Goal: Check status: Check status

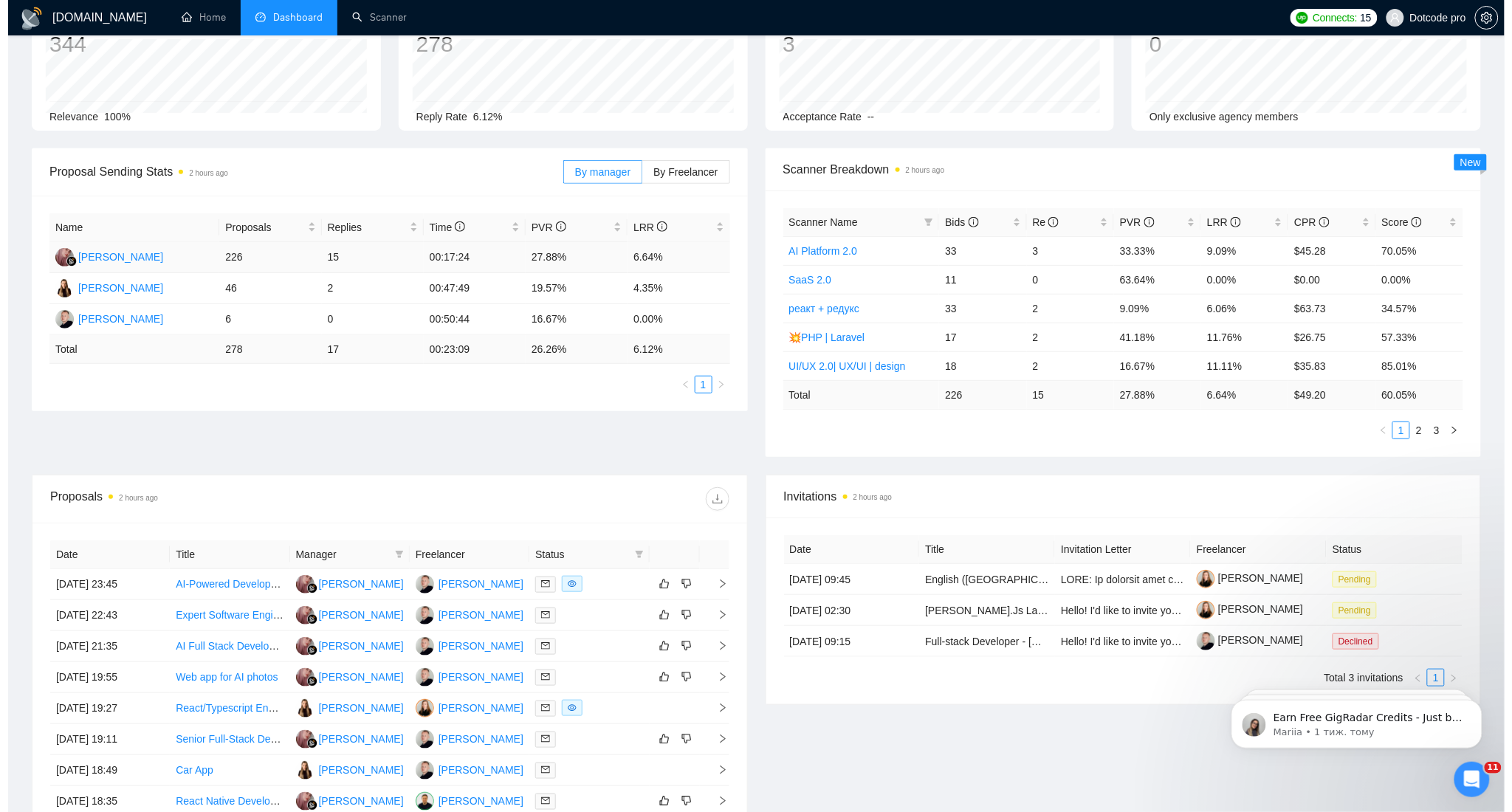
scroll to position [196, 0]
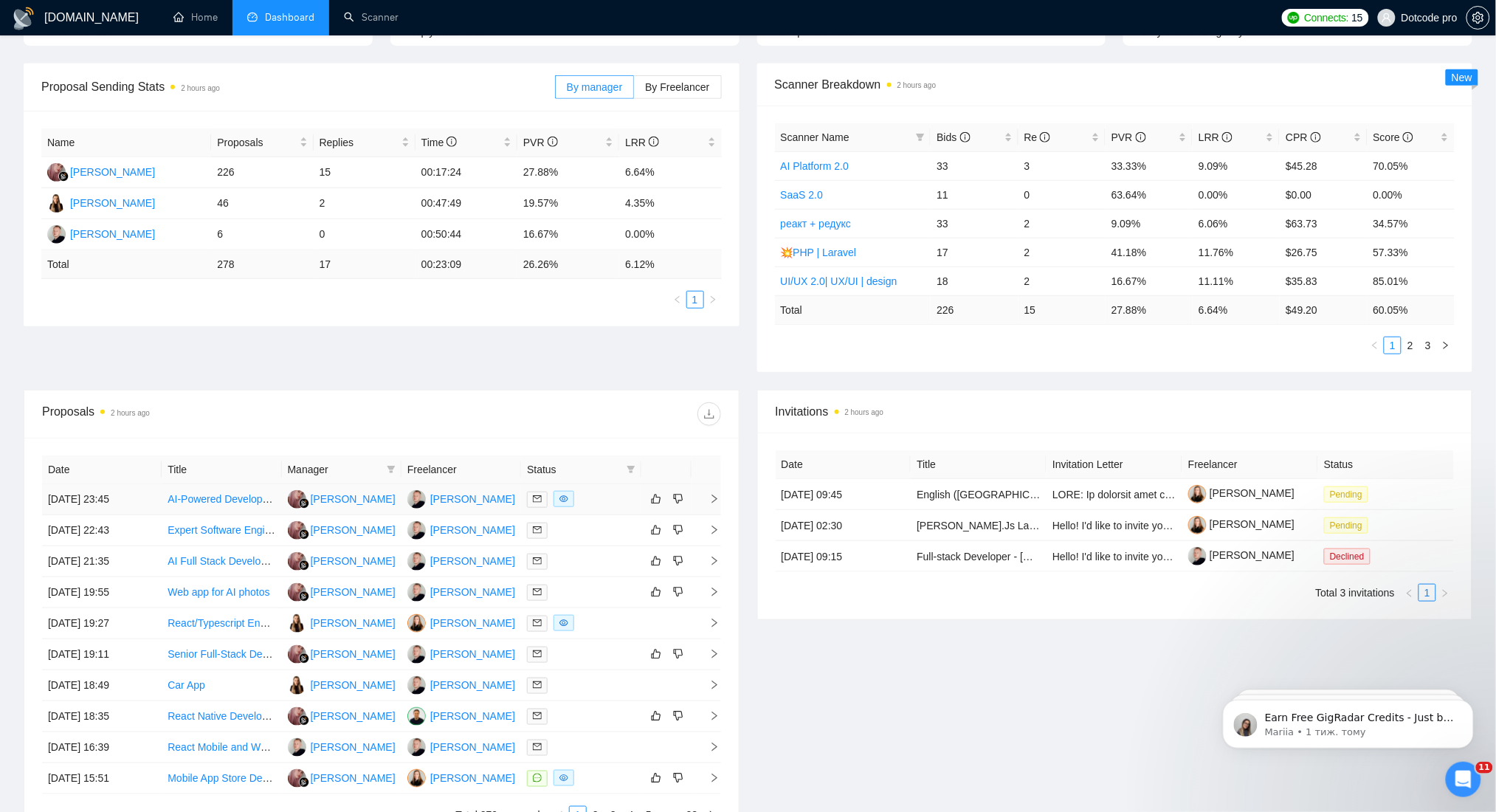
click at [122, 493] on td "[DATE] 23:45" at bounding box center [101, 500] width 119 height 31
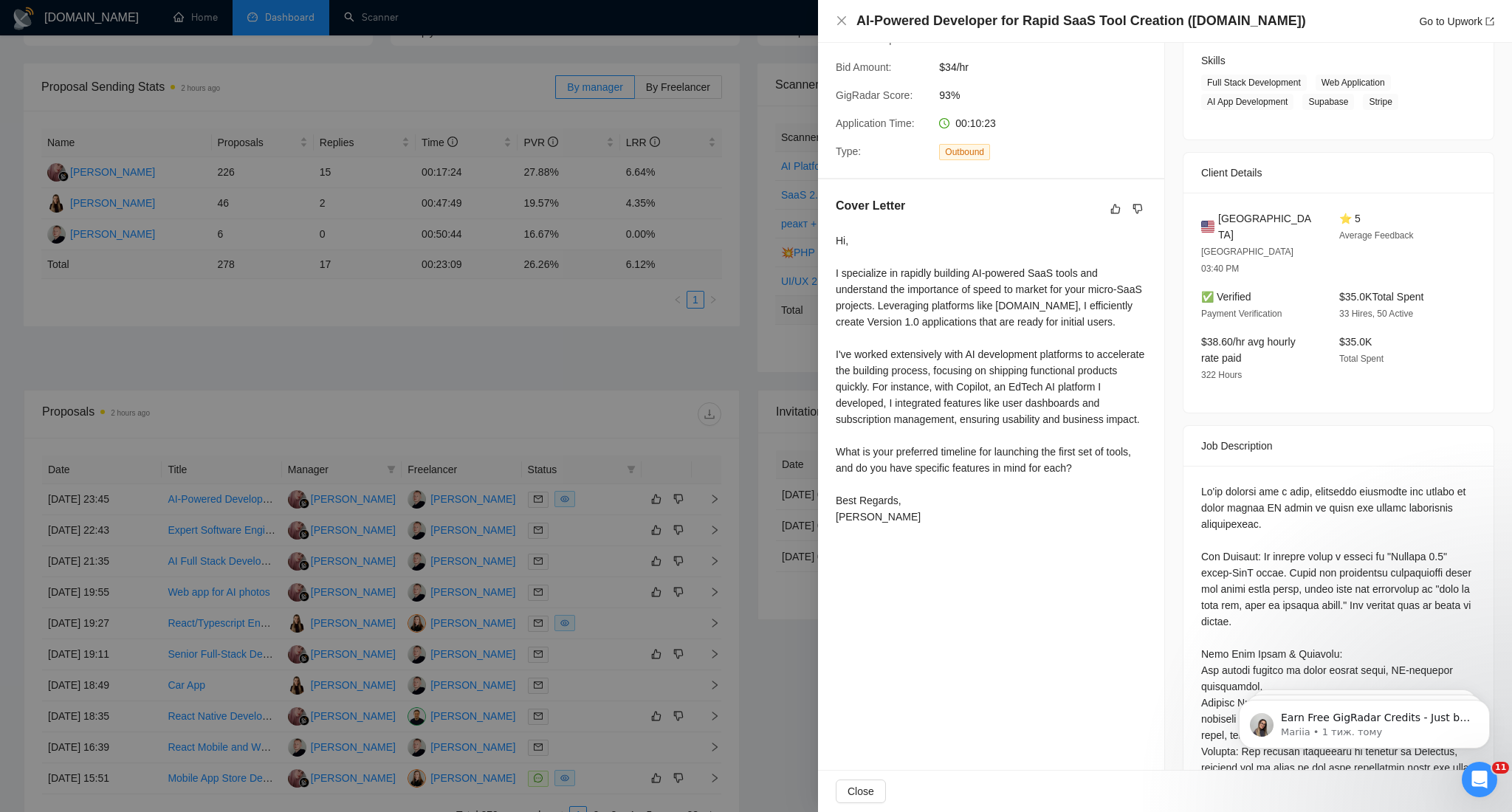
scroll to position [0, 0]
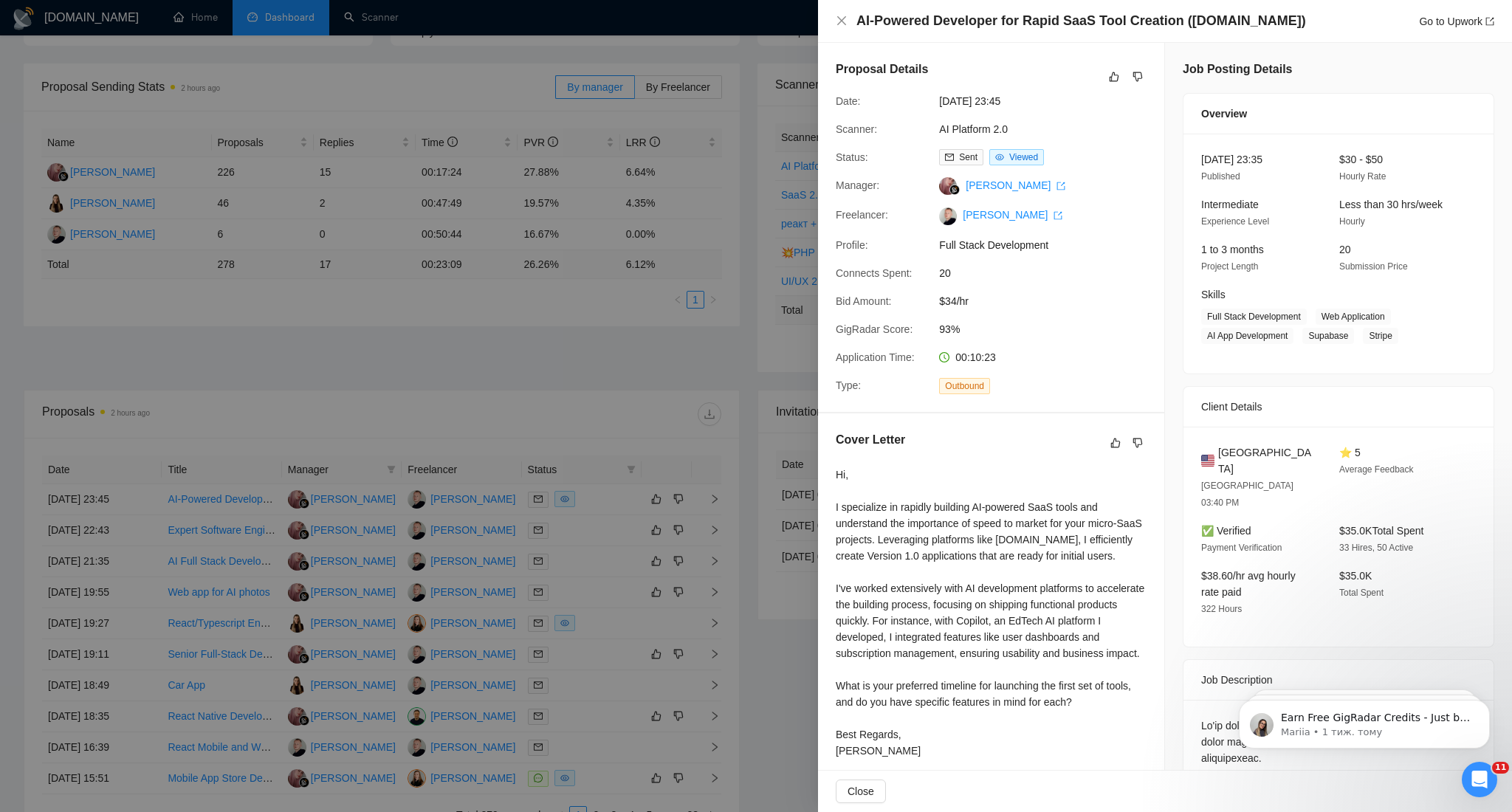
click at [498, 279] on div at bounding box center [756, 406] width 1512 height 812
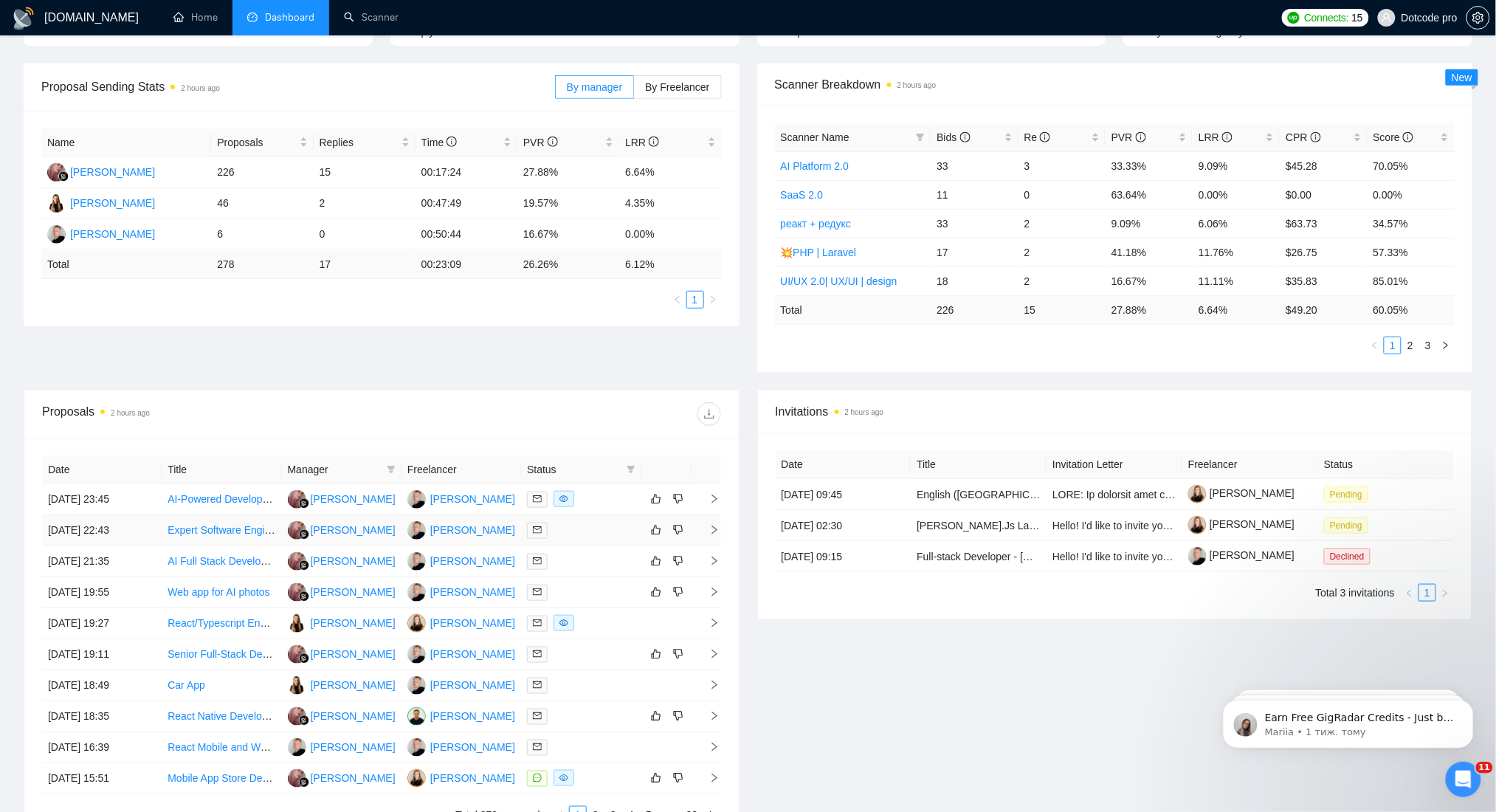
click at [152, 530] on td "[DATE] 22:43" at bounding box center [101, 530] width 119 height 31
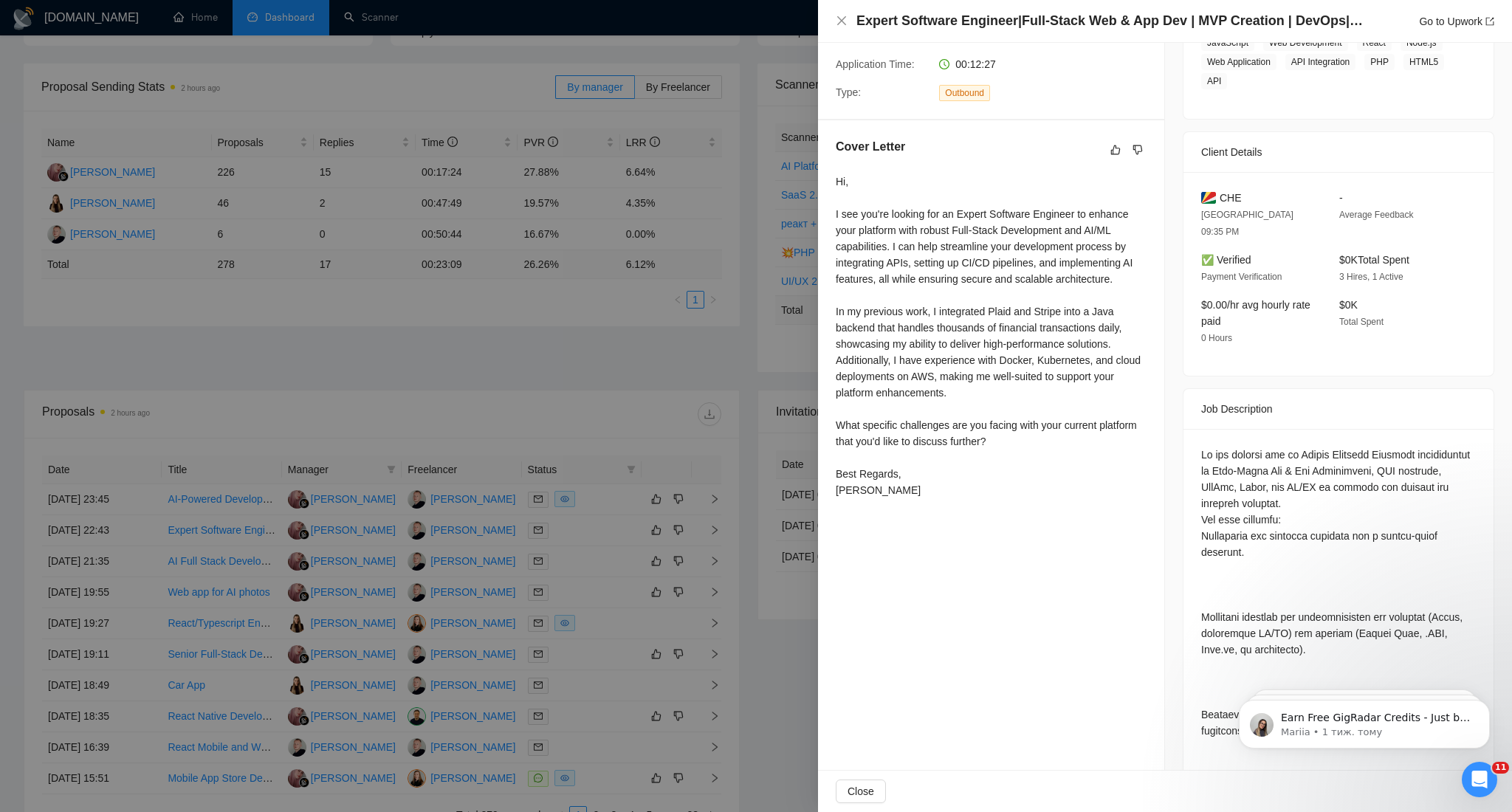
scroll to position [295, 0]
click at [292, 393] on div at bounding box center [756, 406] width 1512 height 812
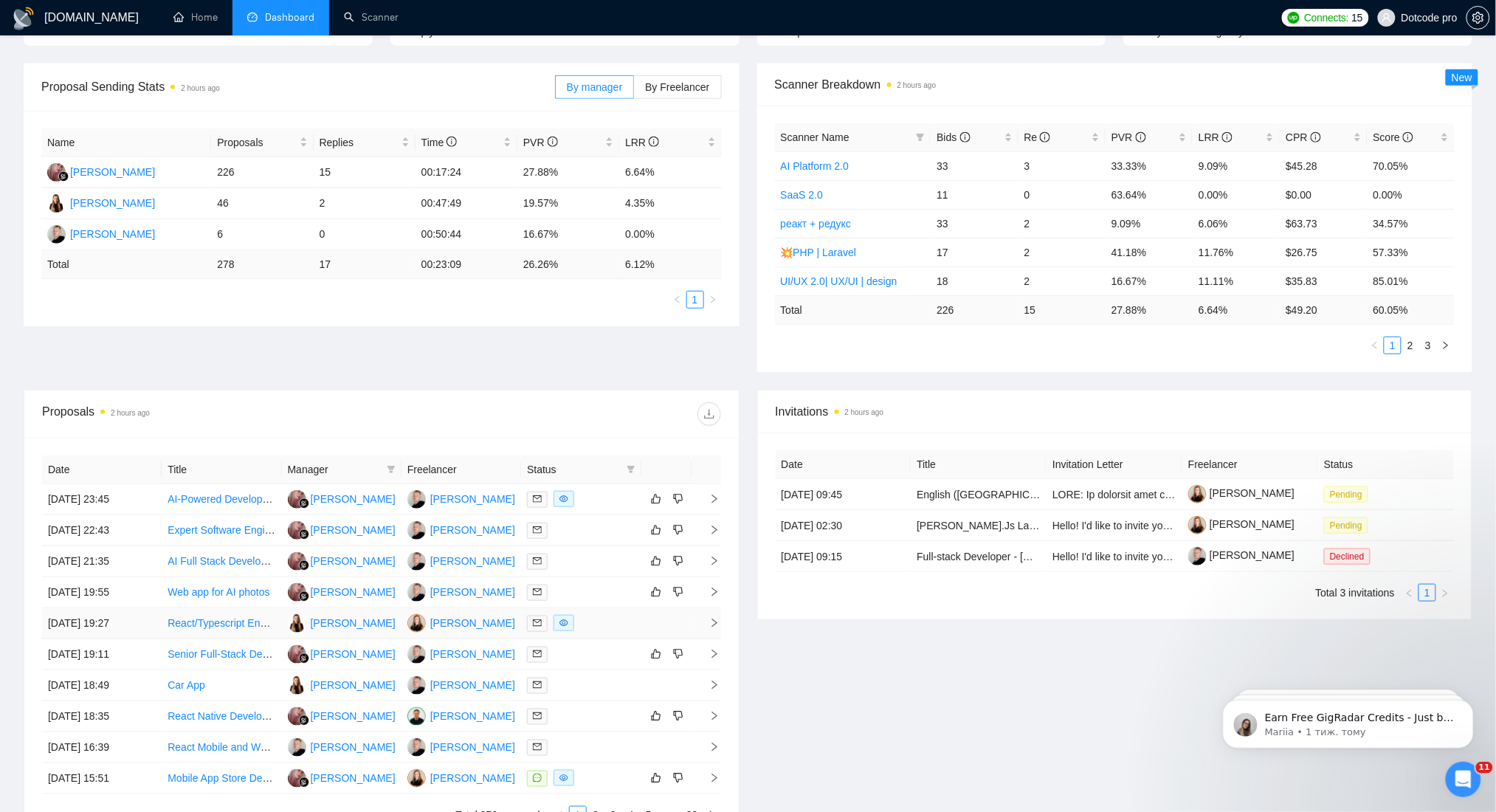
click at [144, 624] on td "[DATE] 19:27" at bounding box center [101, 623] width 119 height 31
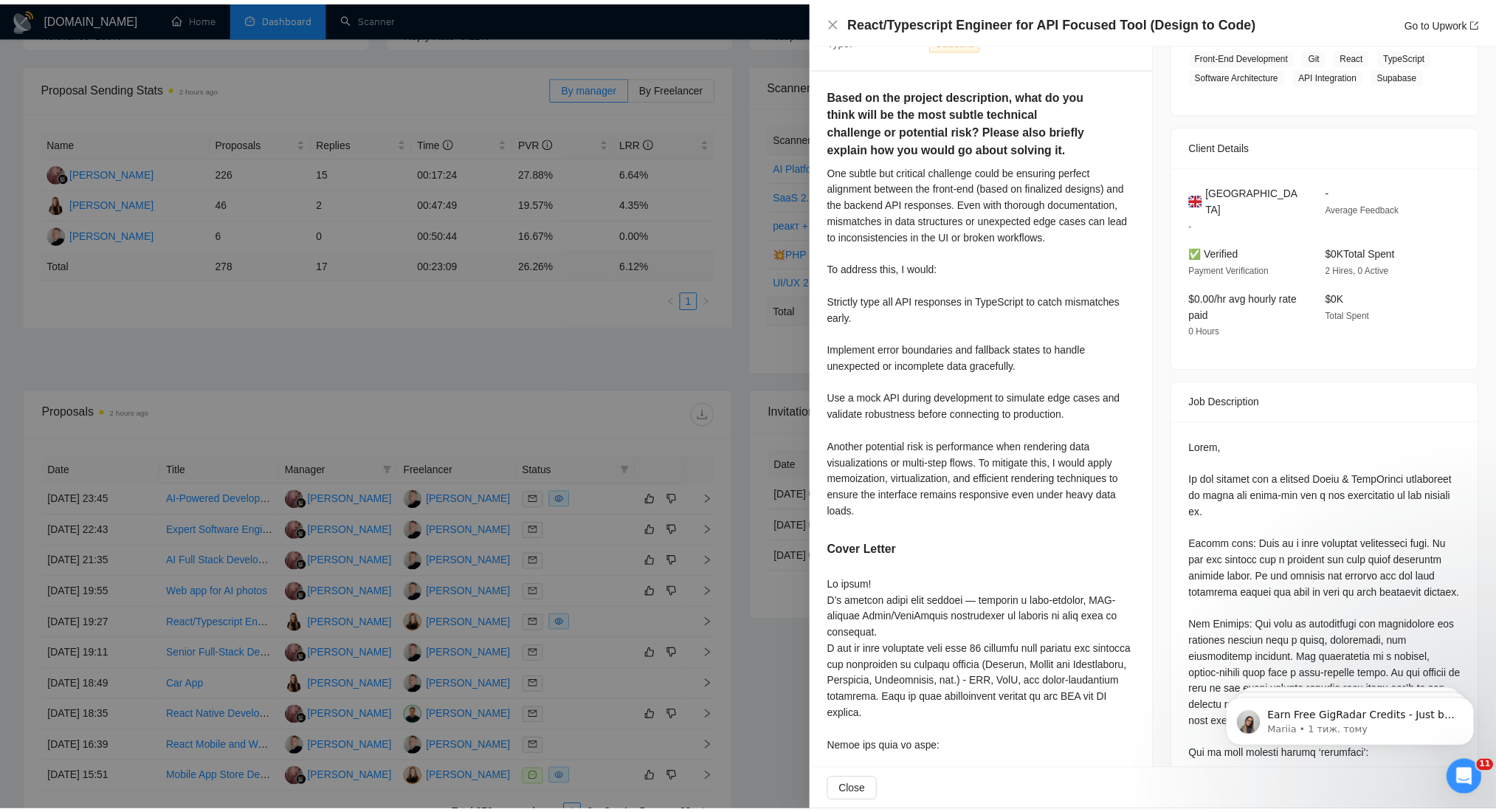
scroll to position [162, 0]
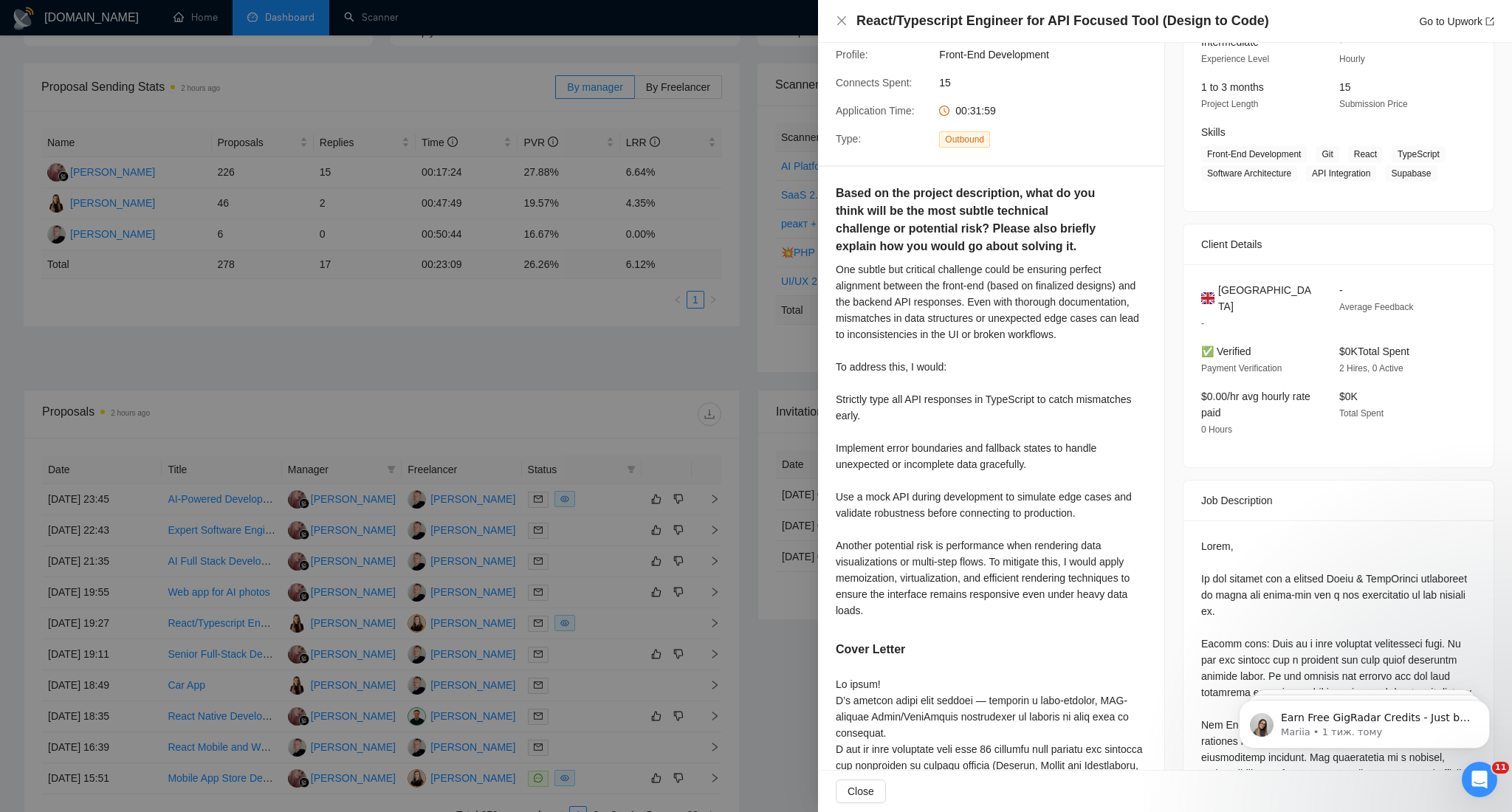
click at [682, 332] on div at bounding box center [756, 406] width 1512 height 812
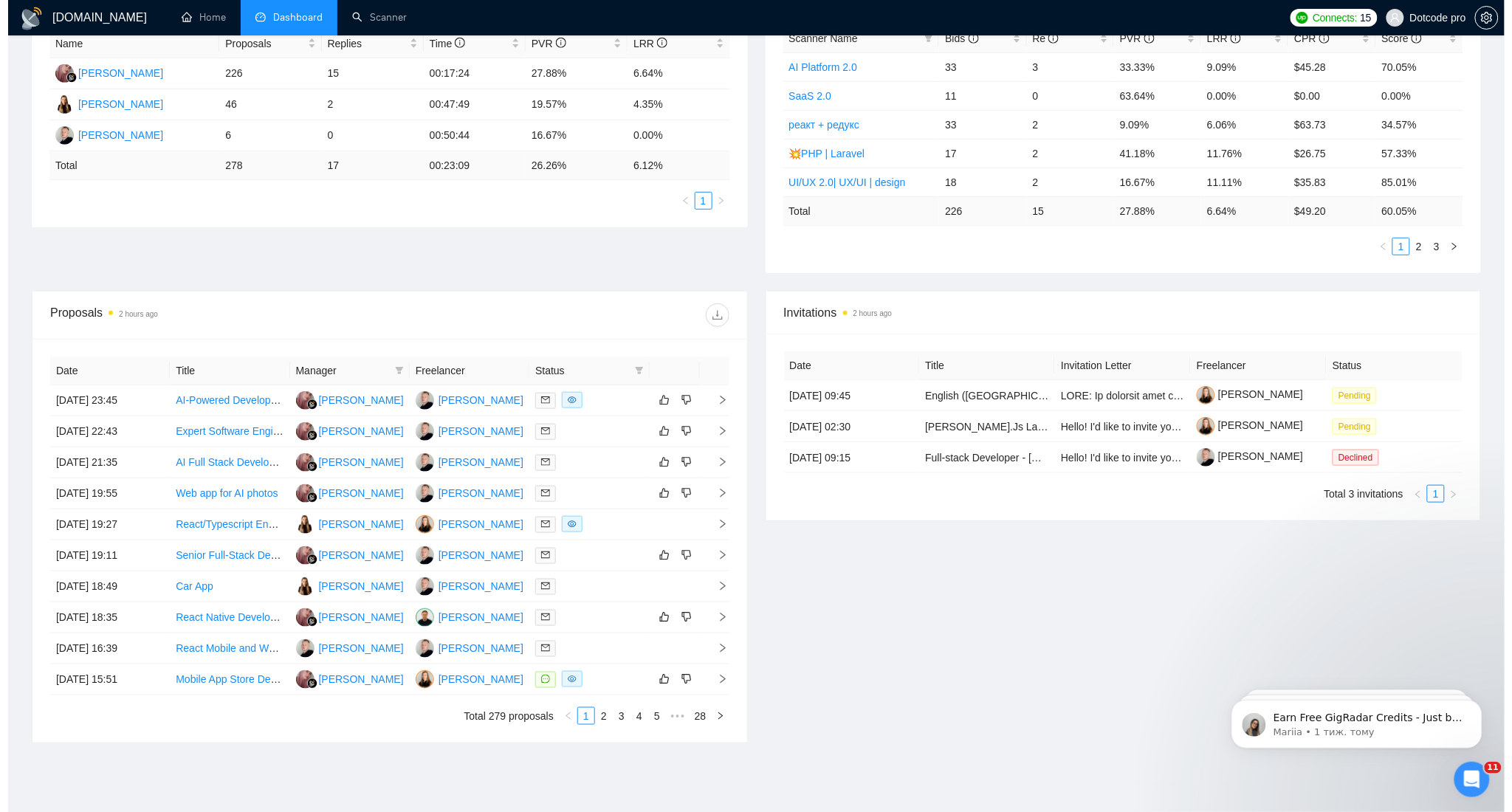
scroll to position [358, 0]
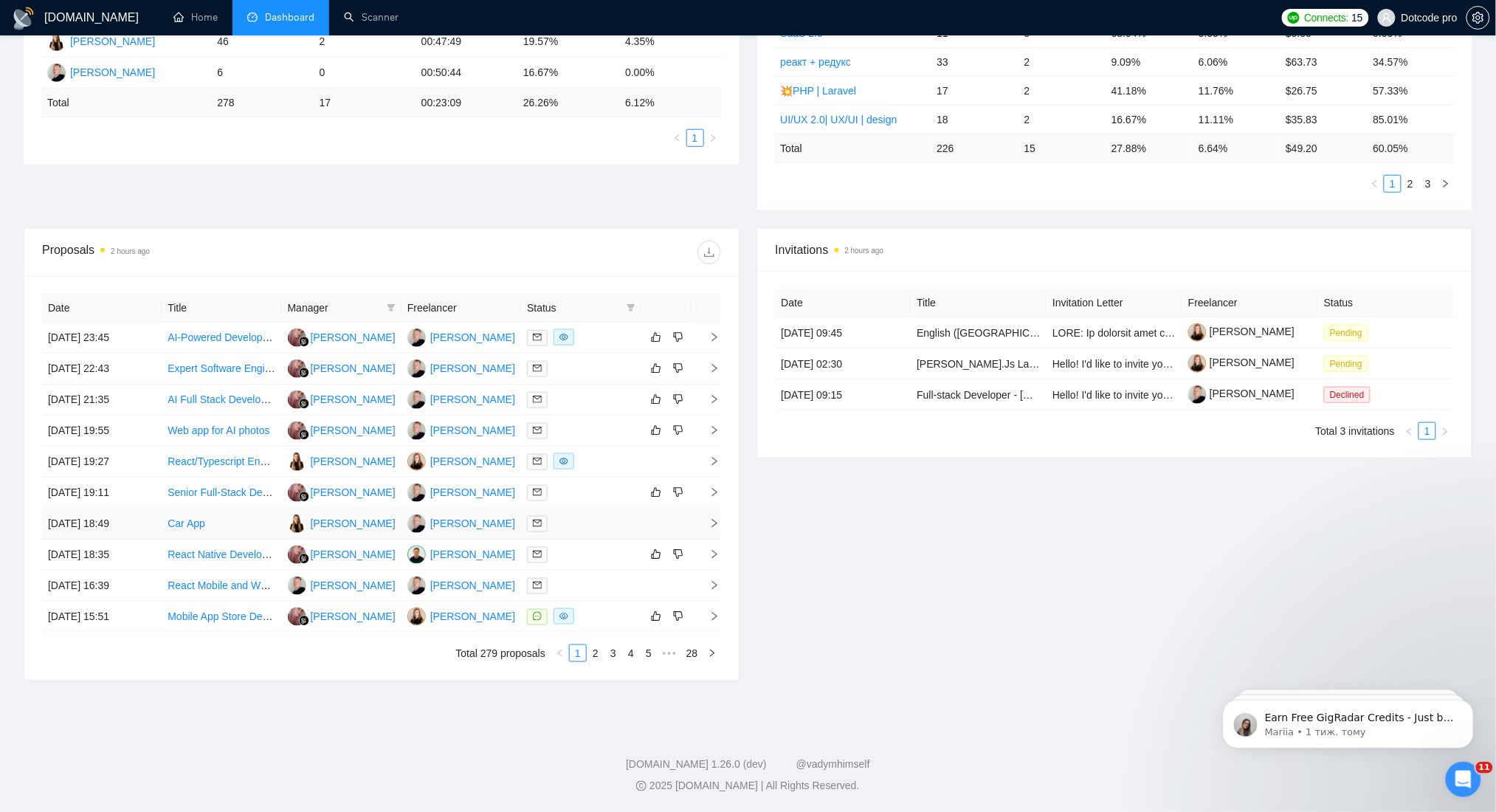
click at [150, 529] on td "[DATE] 18:49" at bounding box center [101, 524] width 119 height 31
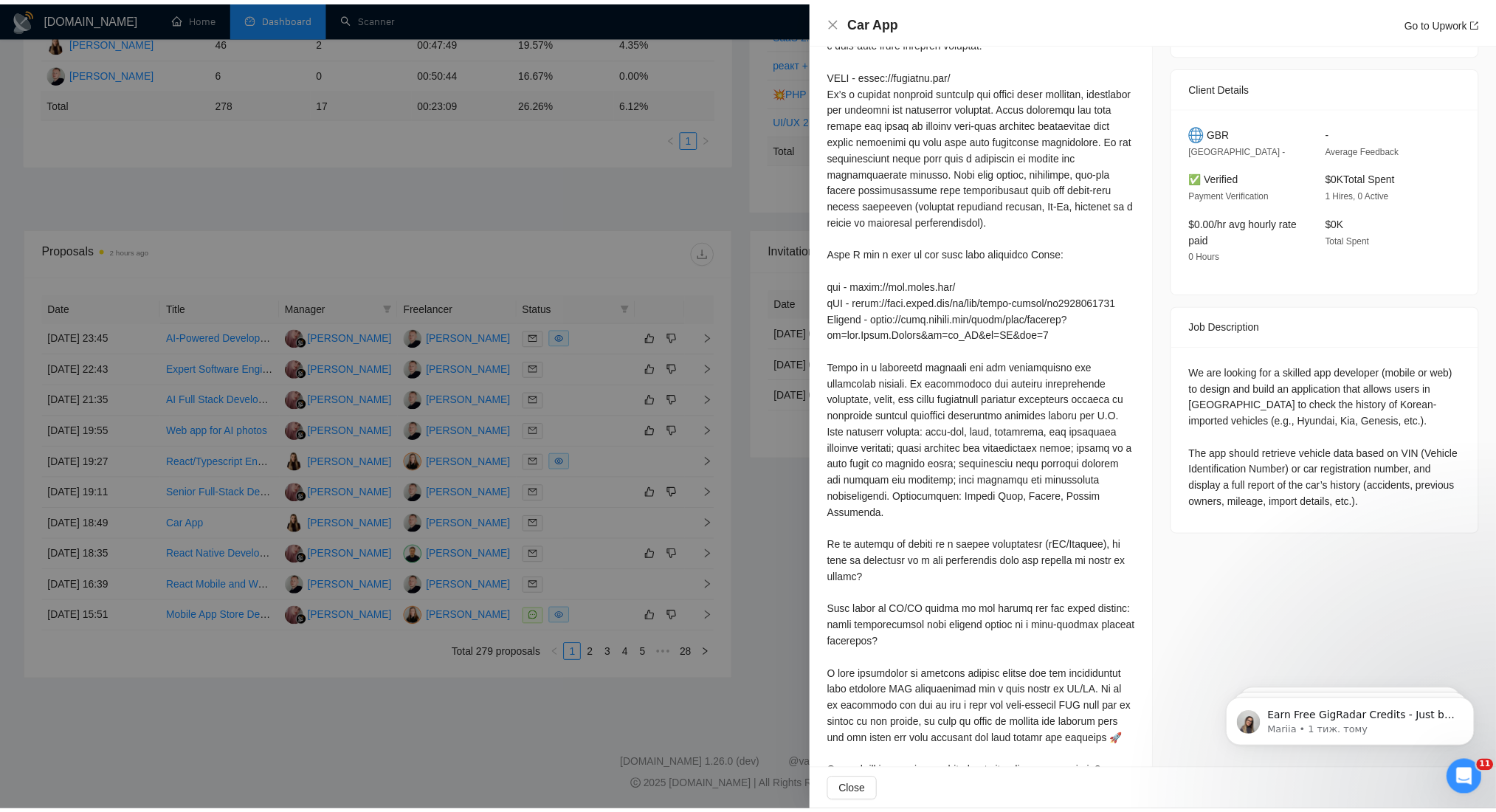
scroll to position [496, 0]
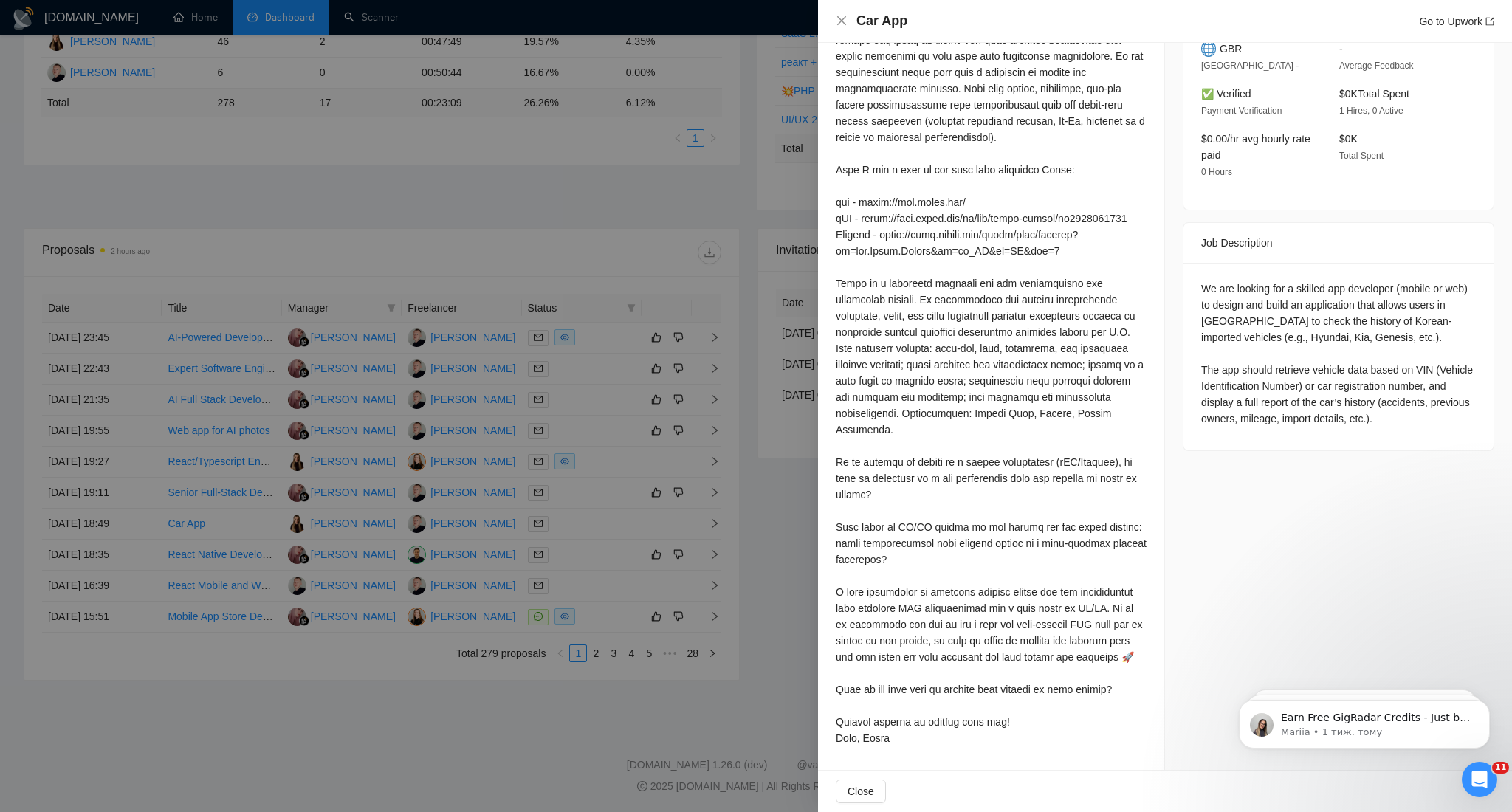
click at [727, 270] on div at bounding box center [756, 406] width 1512 height 812
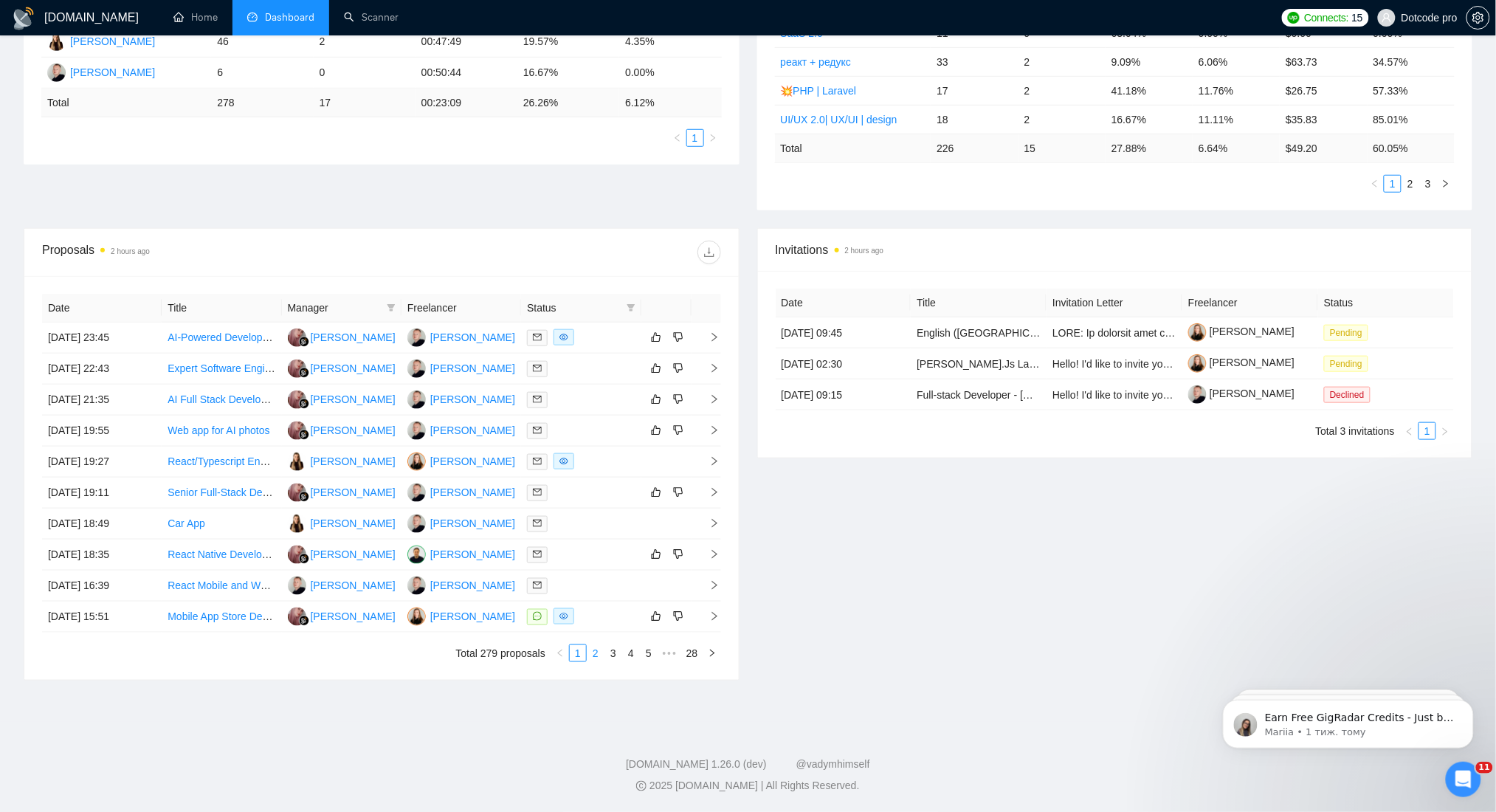
click at [602, 656] on link "2" at bounding box center [595, 652] width 16 height 16
click at [573, 651] on link "1" at bounding box center [577, 652] width 16 height 16
